Goal: Find specific page/section: Find specific page/section

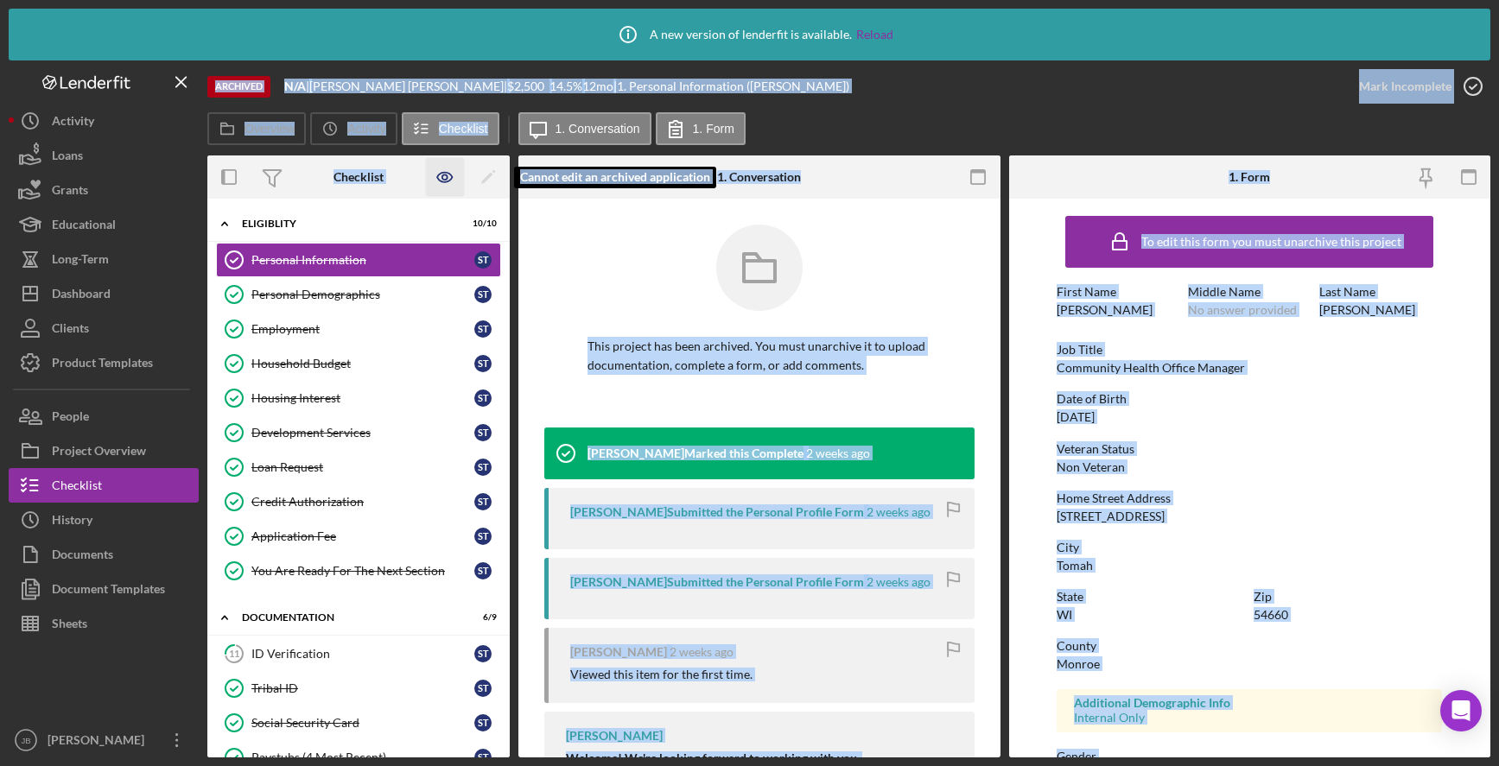
scroll to position [86, 0]
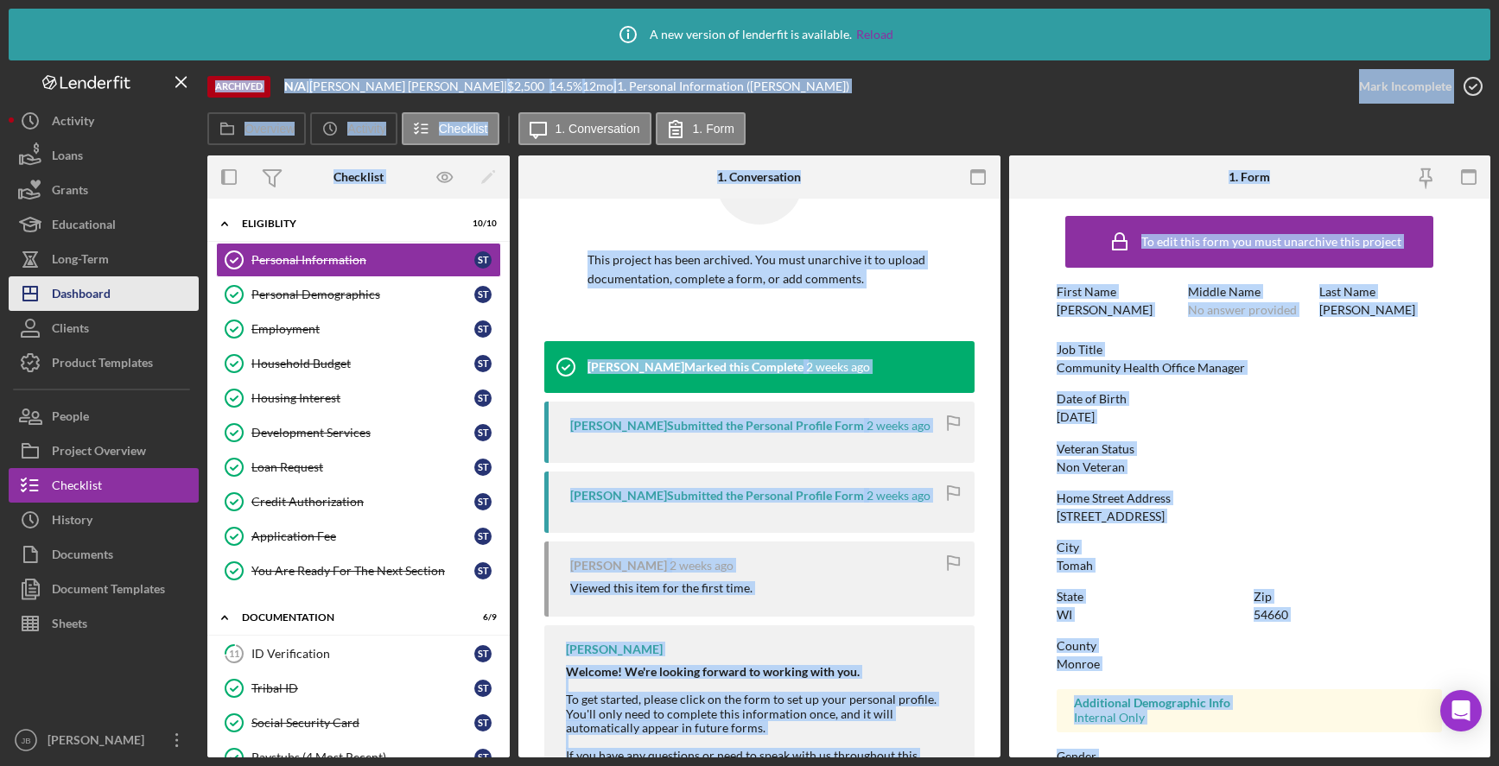
click at [127, 293] on button "Icon/Dashboard Dashboard" at bounding box center [104, 293] width 190 height 35
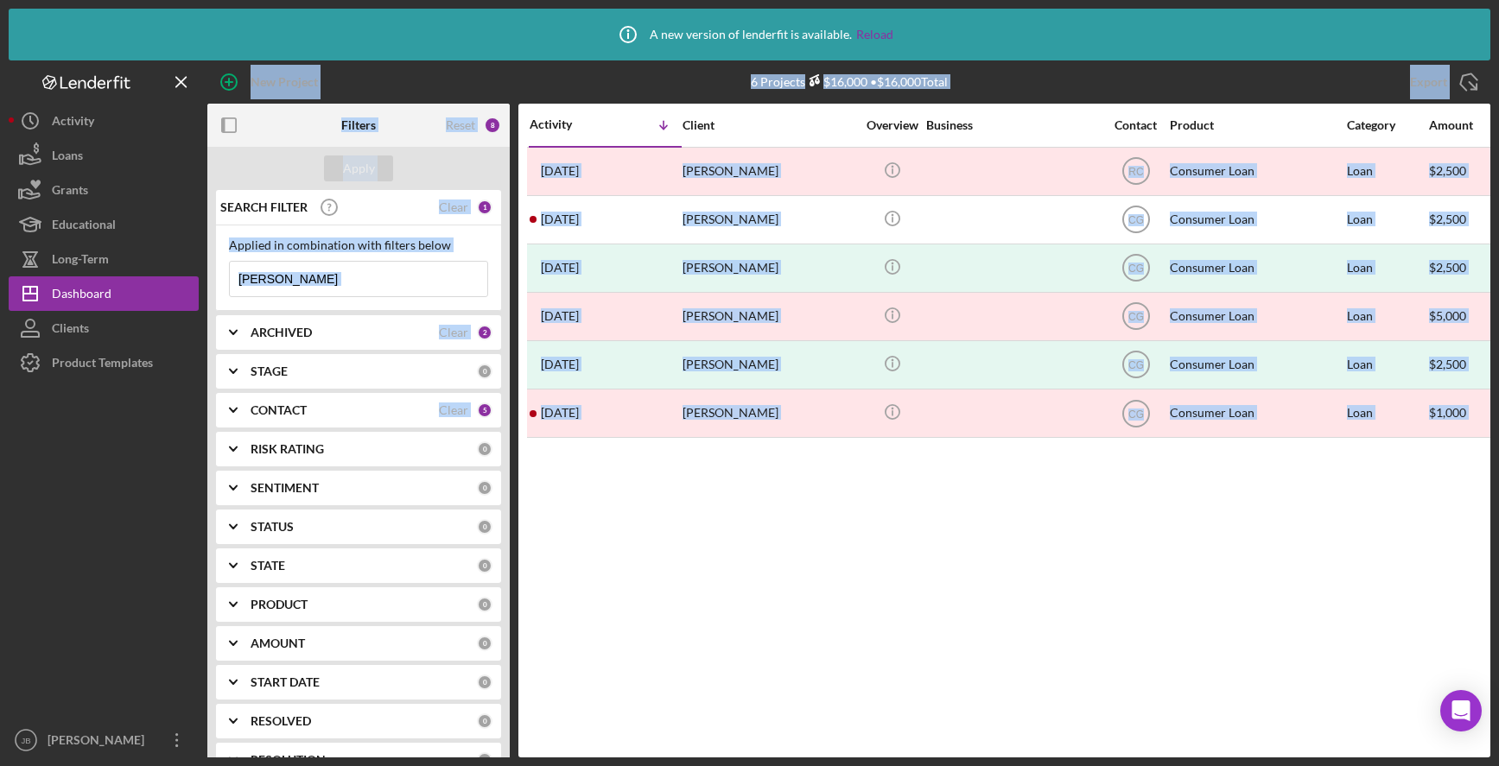
click at [334, 289] on input "[PERSON_NAME]" at bounding box center [358, 279] width 257 height 35
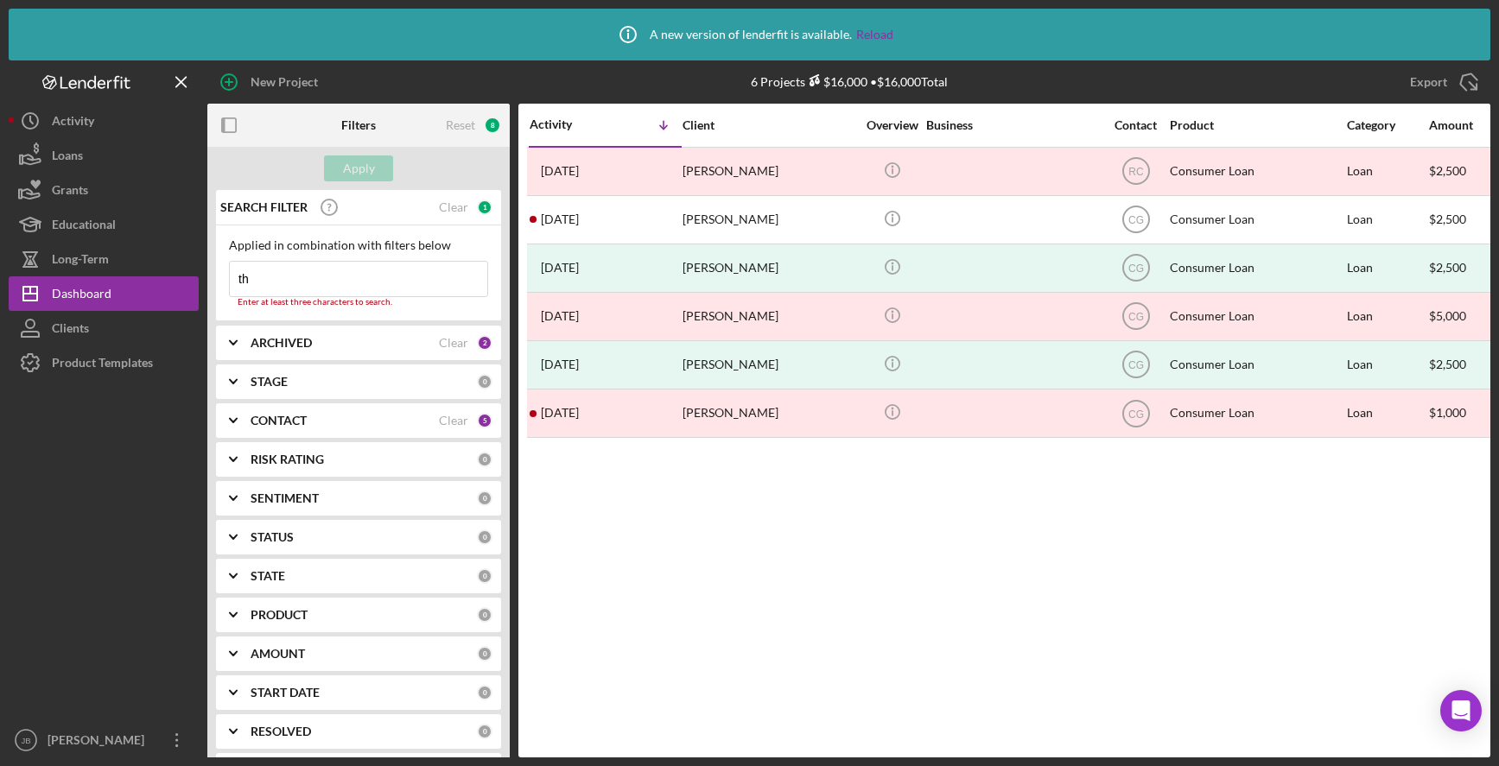
type input "t"
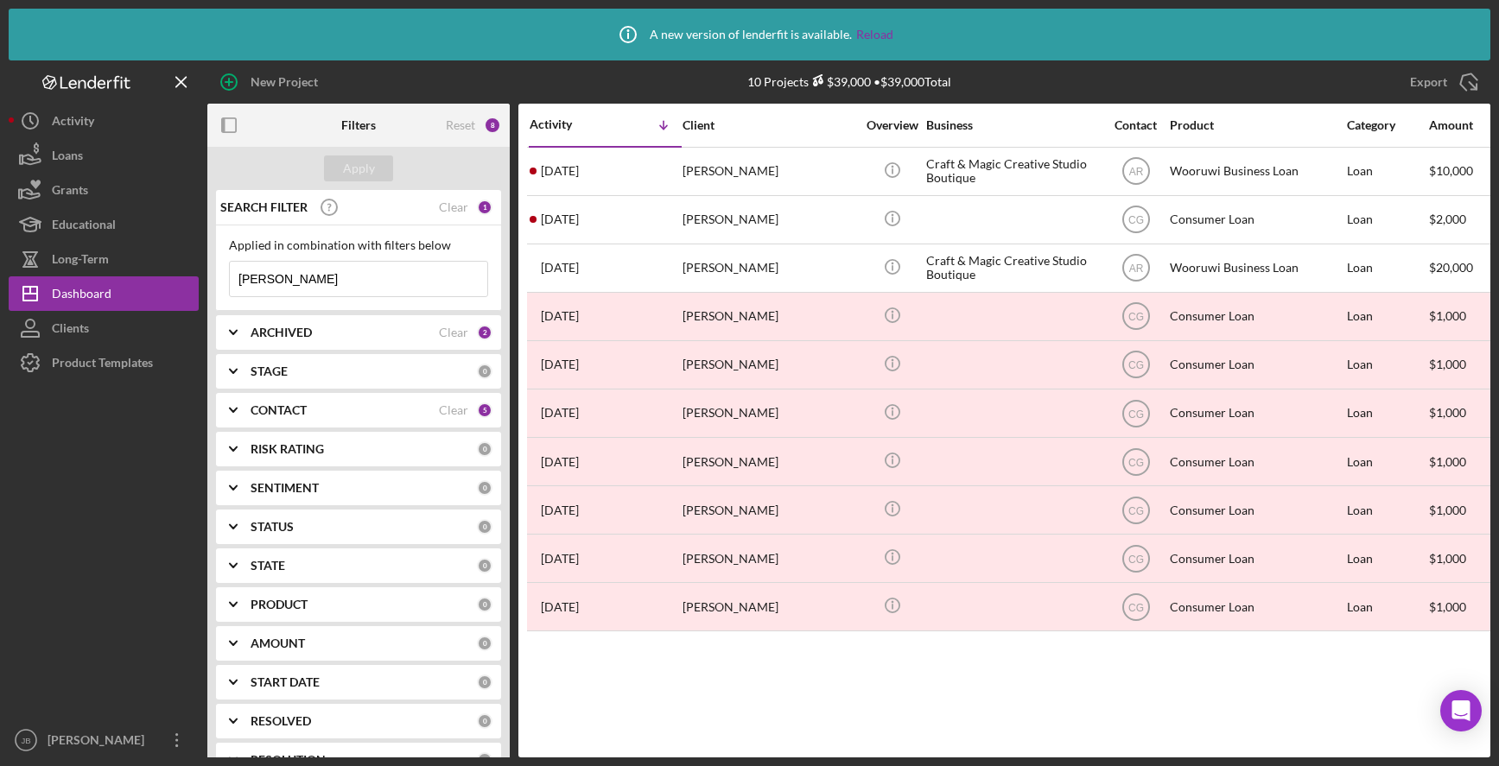
type input "[PERSON_NAME]"
click at [410, 74] on div "New Project" at bounding box center [421, 81] width 428 height 43
drag, startPoint x: 273, startPoint y: 276, endPoint x: 193, endPoint y: 273, distance: 80.4
click at [193, 273] on div "New Project 10 Projects $39,000 • $39,000 Total [PERSON_NAME] Export Icon/Expor…" at bounding box center [750, 408] width 1482 height 697
click at [345, 276] on input at bounding box center [358, 279] width 257 height 35
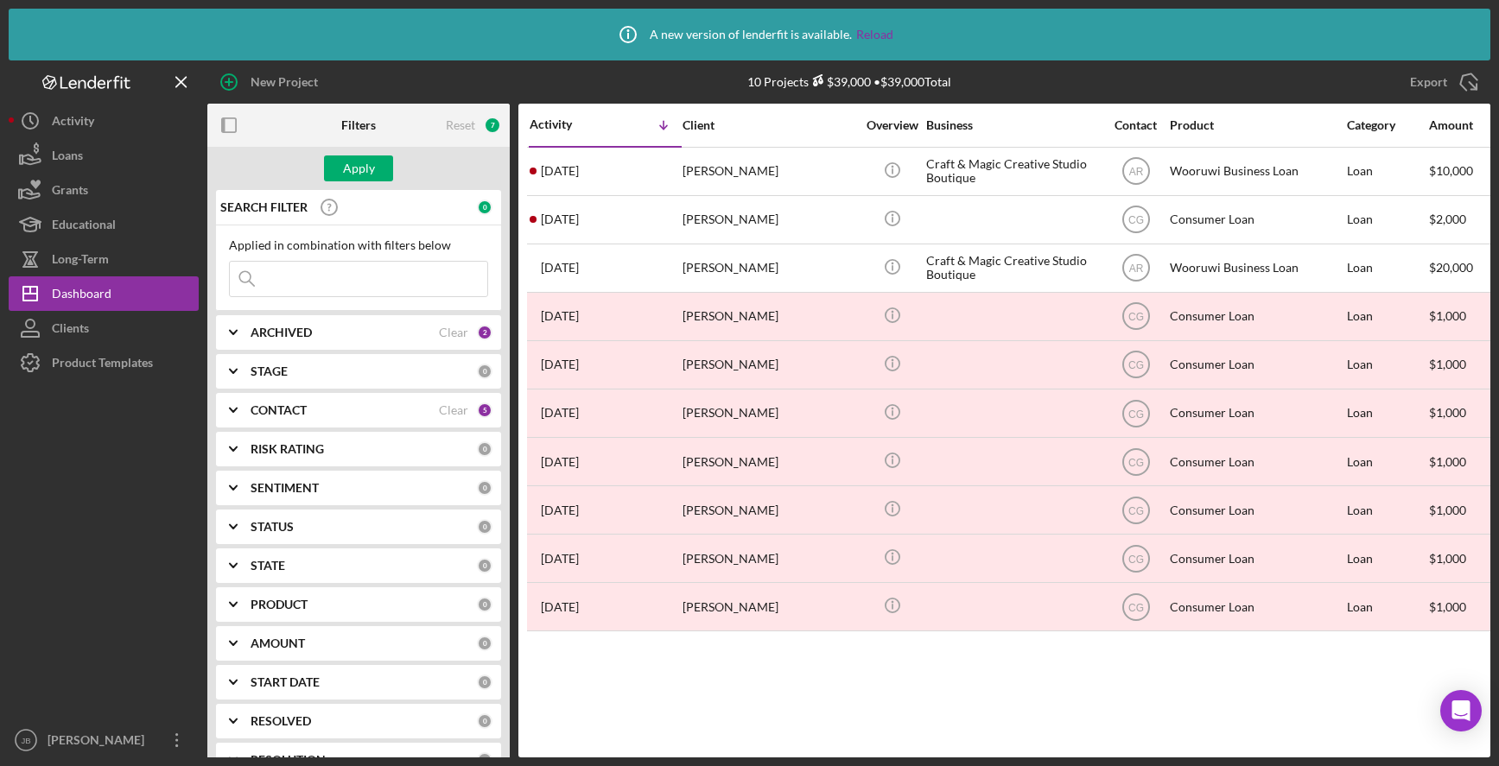
click at [342, 268] on input at bounding box center [358, 279] width 257 height 35
type input "[PERSON_NAME]"
click at [383, 192] on div "SEARCH FILTER" at bounding box center [327, 207] width 223 height 43
click at [377, 166] on button "Apply" at bounding box center [358, 169] width 69 height 26
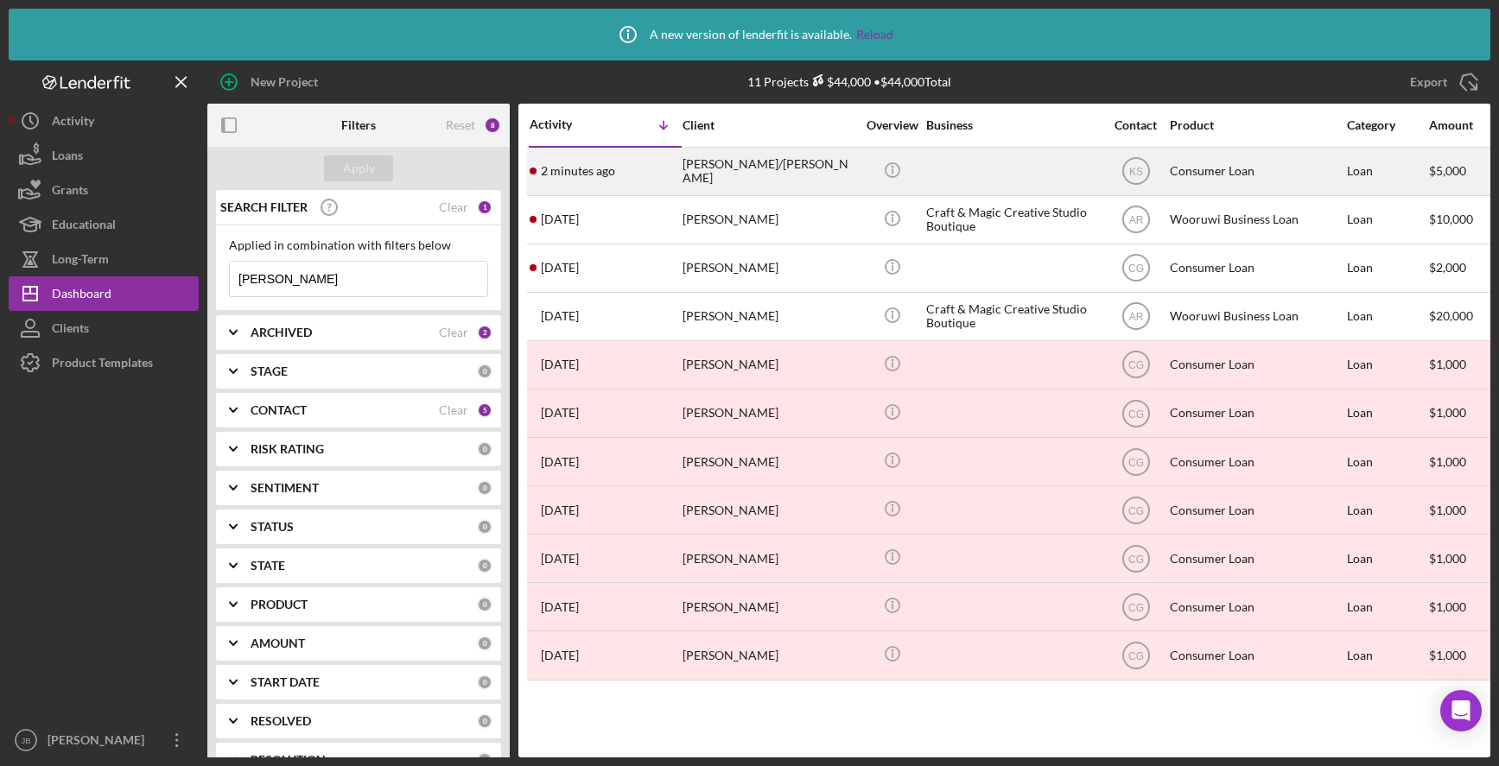
click at [728, 171] on div "[PERSON_NAME]/[PERSON_NAME]" at bounding box center [769, 172] width 173 height 46
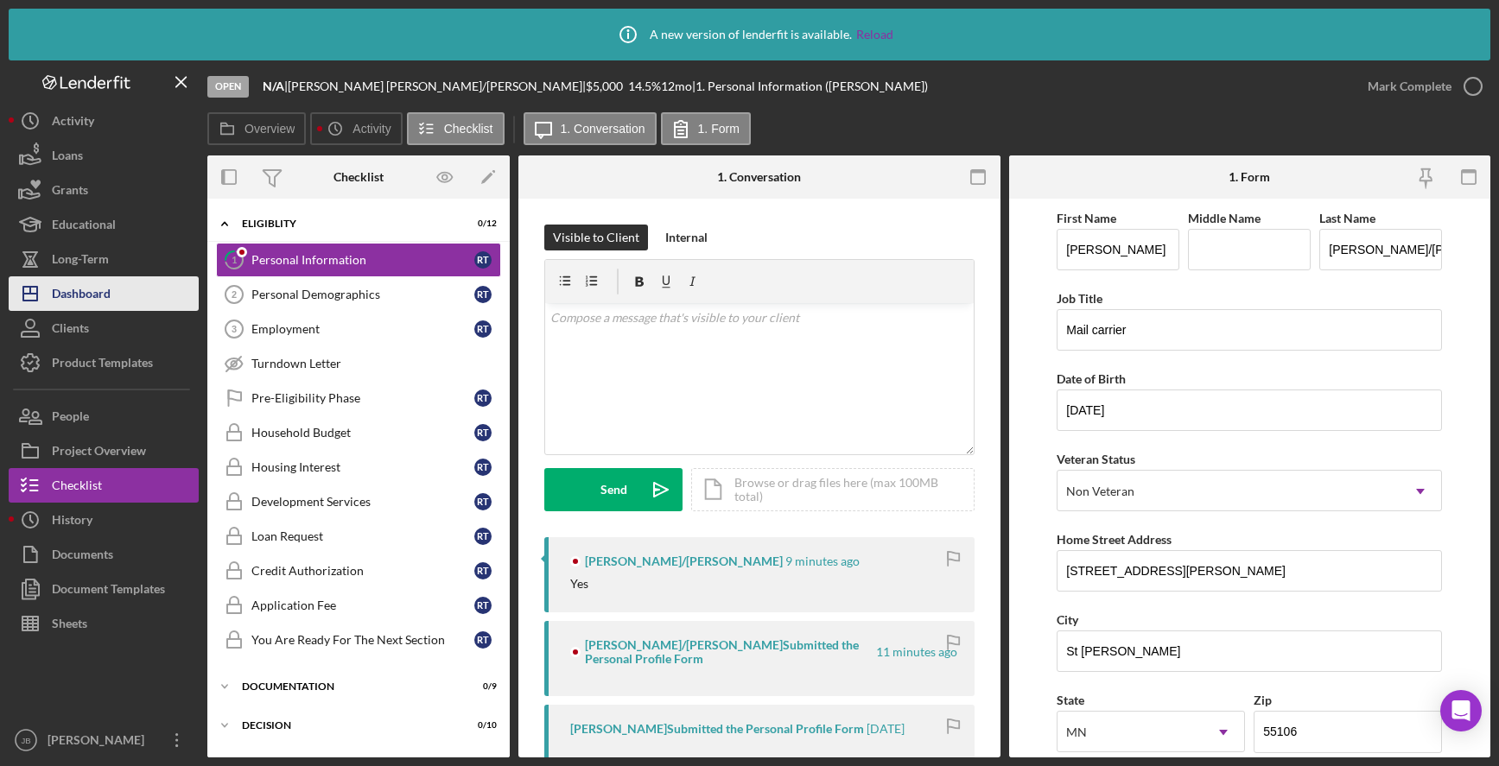
click at [140, 287] on button "Icon/Dashboard Dashboard" at bounding box center [104, 293] width 190 height 35
